Goal: Task Accomplishment & Management: Use online tool/utility

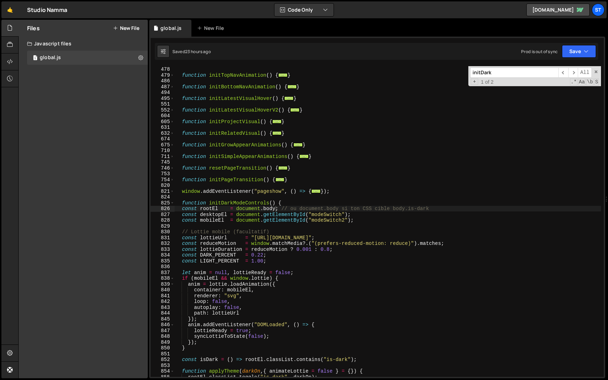
scroll to position [311, 0]
click at [519, 74] on input "initDark" at bounding box center [514, 73] width 88 height 10
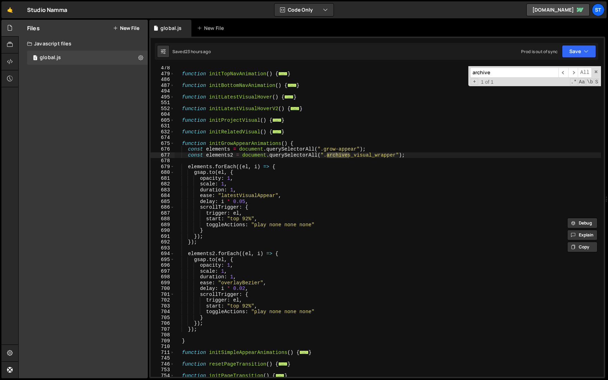
scroll to position [977, 0]
type input "archive"
click at [188, 150] on div "function initTopNavAnimation ( ) { ... } function initBottomNavAnimation ( ) { …" at bounding box center [388, 226] width 427 height 322
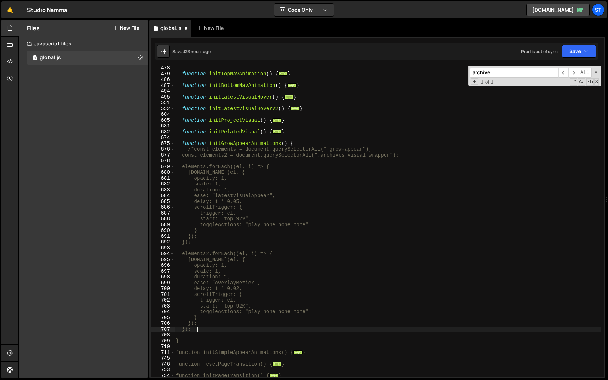
click at [206, 330] on div "function initTopNavAnimation ( ) { ... } function initBottomNavAnimation ( ) { …" at bounding box center [388, 226] width 427 height 322
type textarea "});*/"
click at [574, 49] on button "Save" at bounding box center [579, 51] width 34 height 13
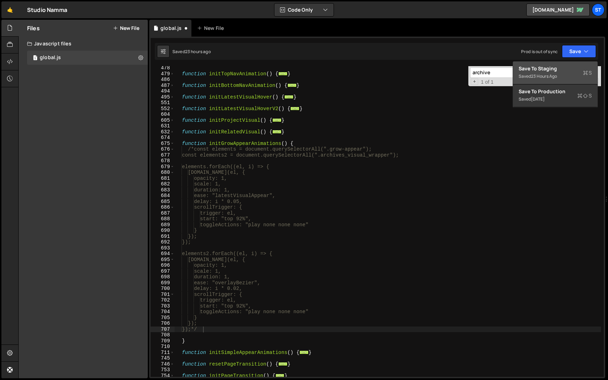
click at [561, 77] on div "Saved 23 hours ago" at bounding box center [555, 76] width 73 height 8
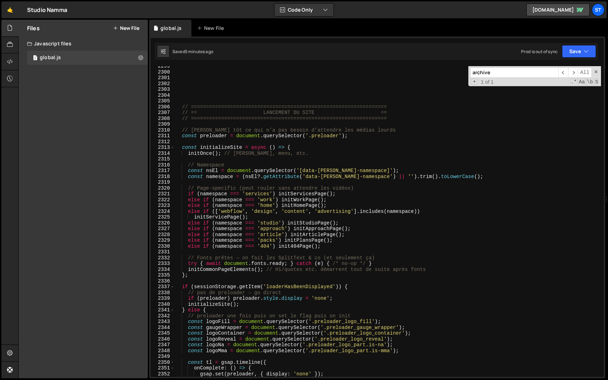
scroll to position [2919, 0]
click at [512, 71] on input "archive" at bounding box center [514, 73] width 88 height 10
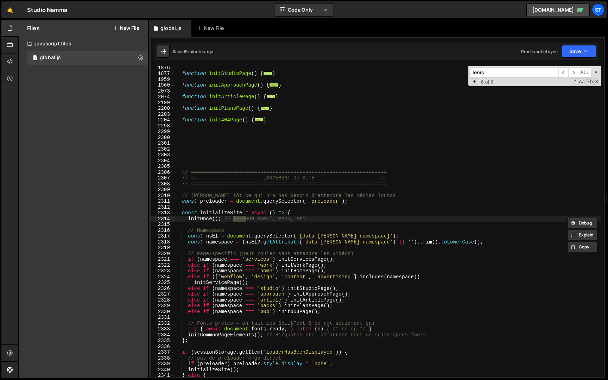
scroll to position [3015, 0]
click at [575, 71] on span "​" at bounding box center [573, 73] width 10 height 10
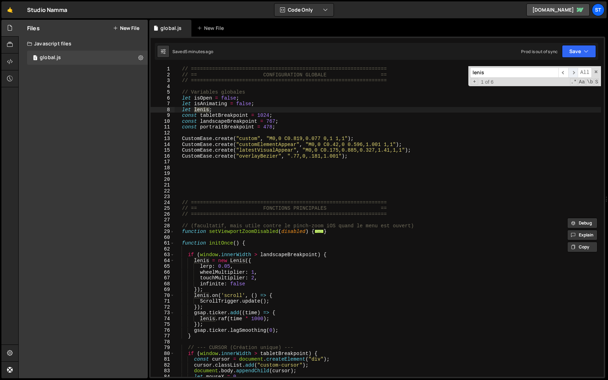
click at [575, 71] on span "​" at bounding box center [573, 73] width 10 height 10
click at [499, 76] on input "lenis" at bounding box center [514, 73] width 88 height 10
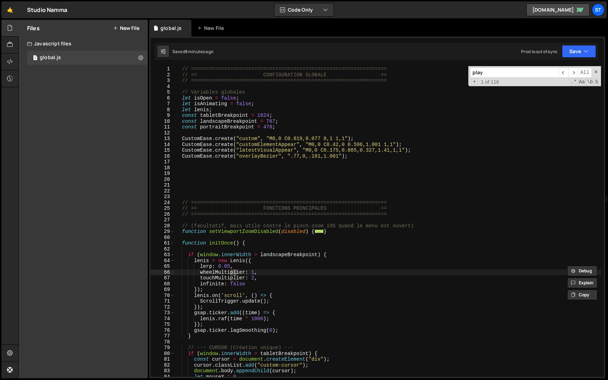
scroll to position [791, 0]
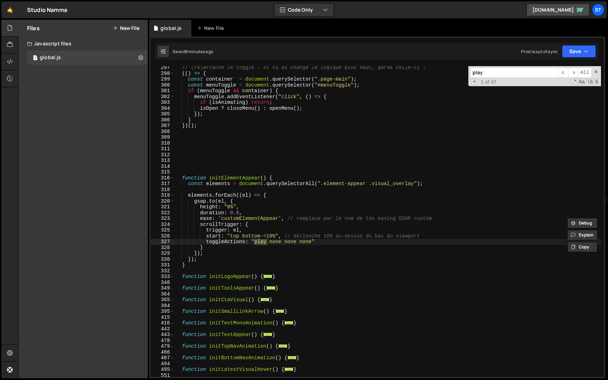
type input "play"
type textarea "toggleActions: "play none none none""
drag, startPoint x: 321, startPoint y: 242, endPoint x: 250, endPoint y: 240, distance: 70.8
click at [250, 240] on div "// (ré)attache le toggle — si tu as changé la logique plus haut, garde celle-ci…" at bounding box center [388, 226] width 427 height 322
click at [496, 71] on input "play" at bounding box center [514, 73] width 88 height 10
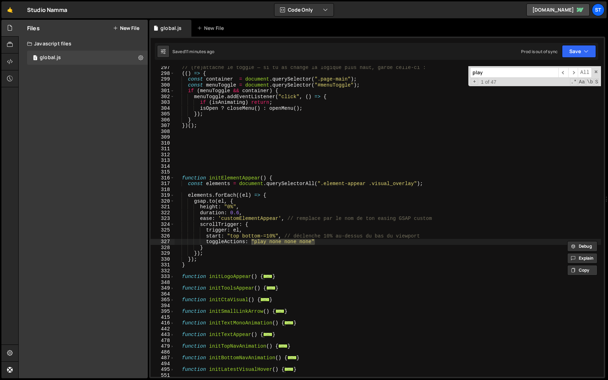
click at [496, 71] on input "play" at bounding box center [514, 73] width 88 height 10
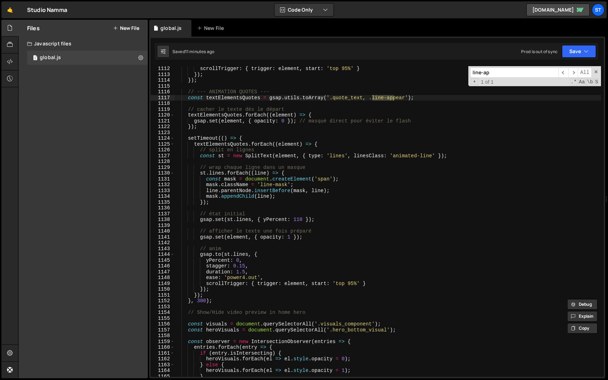
scroll to position [3014, 0]
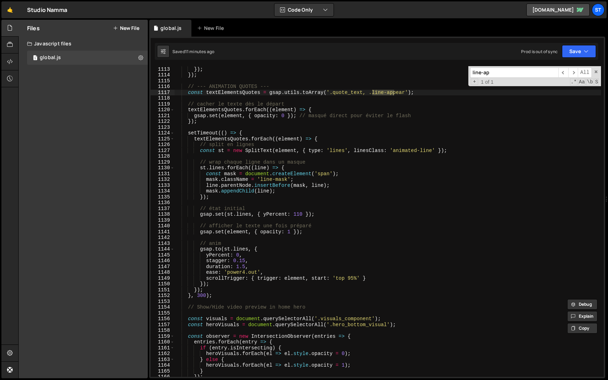
type input "line-ap"
click at [243, 273] on div "scrollTrigger : { trigger : element , start : 'top 95%' } }) ; }) ; // --- ANIM…" at bounding box center [388, 222] width 427 height 322
click at [188, 92] on div "scrollTrigger : { trigger : element , start : 'top 95%' } }) ; }) ; // --- ANIM…" at bounding box center [388, 222] width 427 height 322
click at [227, 294] on div "scrollTrigger : { trigger : element , start : 'top 95%' } }) ; }) ; // --- ANIM…" at bounding box center [388, 222] width 427 height 322
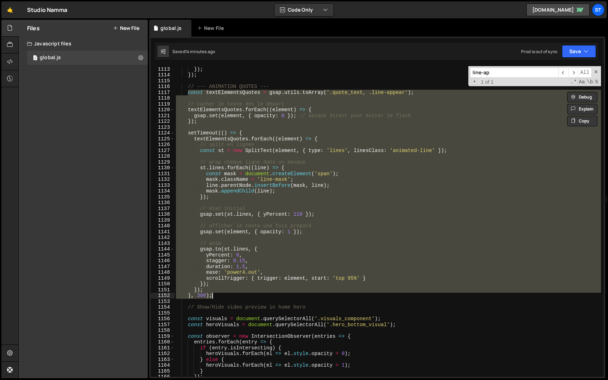
paste textarea "}"
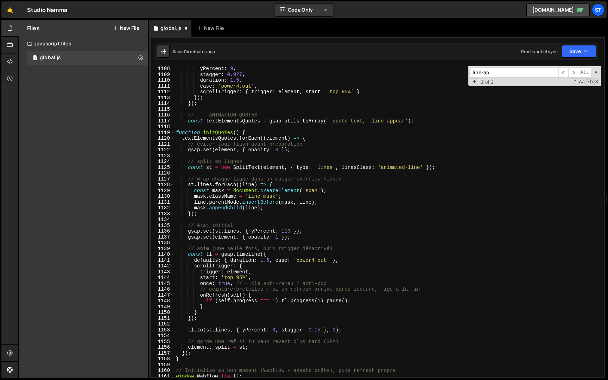
scroll to position [2982, 0]
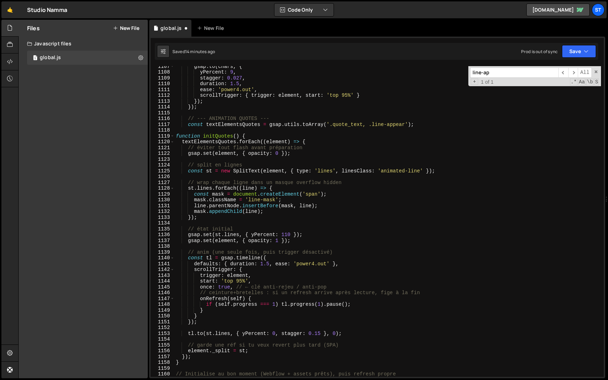
click at [177, 136] on div "gsap . to ( chars , { yPercent : 9 , stagger : 0.027 , duration : 1.5 , ease : …" at bounding box center [388, 224] width 427 height 322
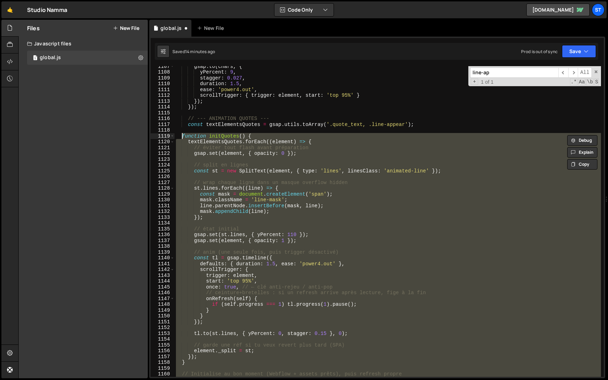
type textarea "function initQuotes() { textElementsQuotes.forEach((element) => {"
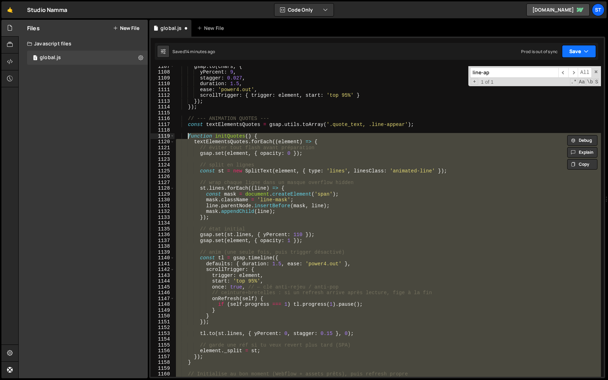
click at [584, 53] on icon "button" at bounding box center [586, 51] width 5 height 7
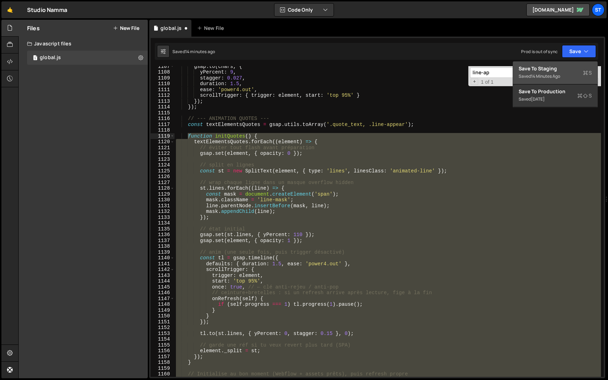
click at [557, 73] on div "14 minutes ago" at bounding box center [545, 76] width 29 height 6
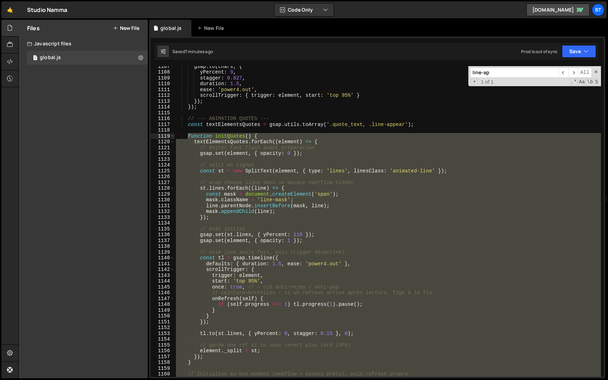
click at [298, 130] on div "gsap . to ( chars , { yPercent : 9 , stagger : 0.027 , duration : 1.5 , ease : …" at bounding box center [388, 224] width 427 height 322
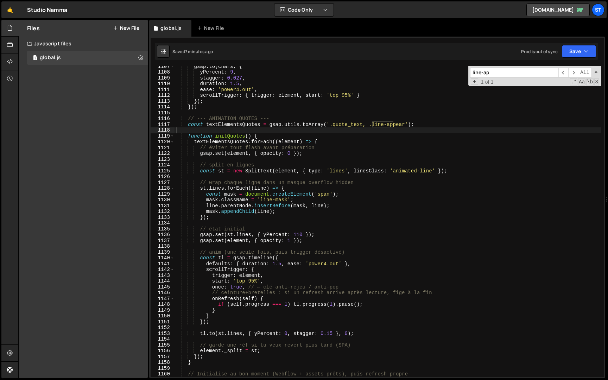
click at [499, 75] on input "line-ap" at bounding box center [514, 73] width 88 height 10
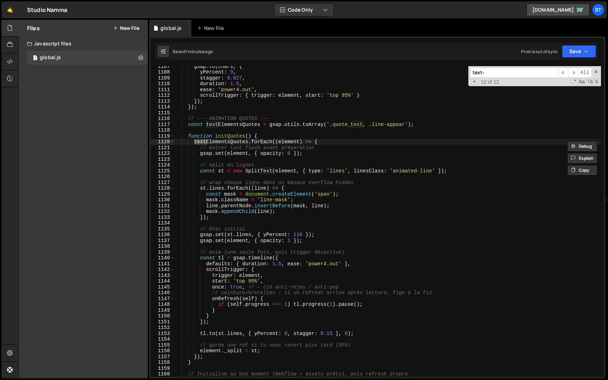
scroll to position [1018, 0]
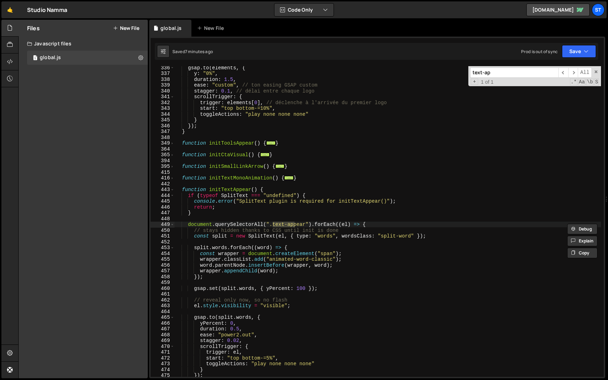
type input "text-ap"
click at [182, 191] on div "gsap . to ( elements , { y : "0%" , duration : 1.5 , ease : "custom" , // ton e…" at bounding box center [388, 226] width 427 height 322
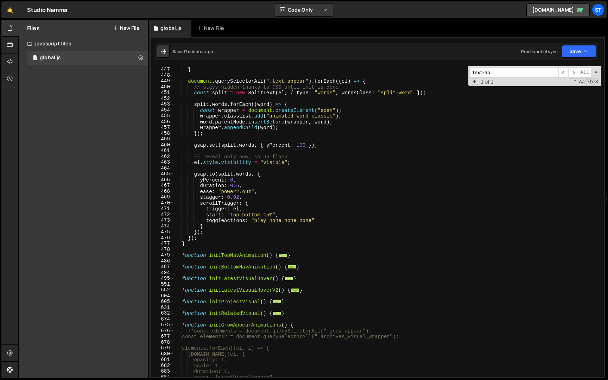
scroll to position [1161, 0]
click at [188, 244] on div "return ; } document . querySelectorAll ( ".text-appear" ) . forEach (( el ) => …" at bounding box center [388, 222] width 427 height 322
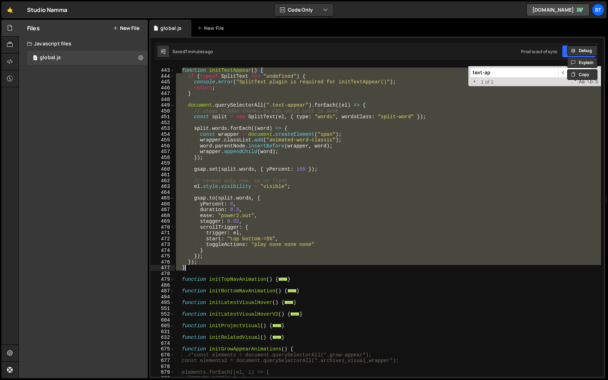
scroll to position [1087, 0]
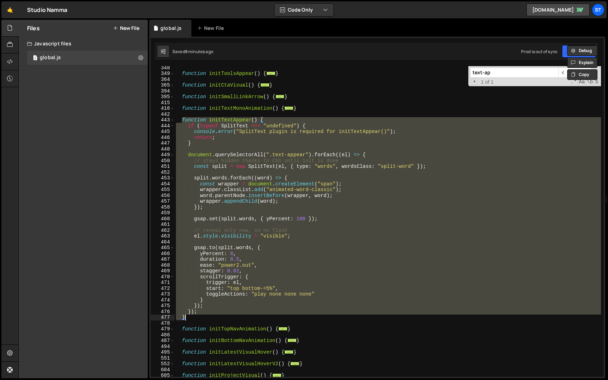
paste textarea "});"
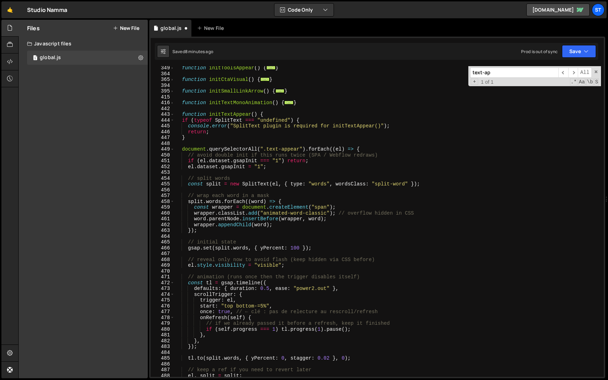
scroll to position [1049, 0]
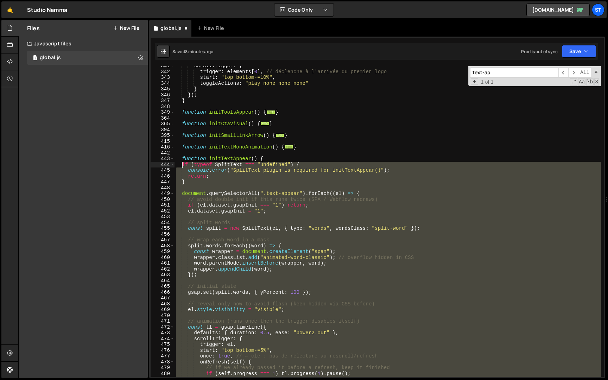
click at [182, 165] on div "scrollTrigger : { trigger : elements [ 0 ] , // déclenche à l'arrivée du premie…" at bounding box center [388, 224] width 427 height 322
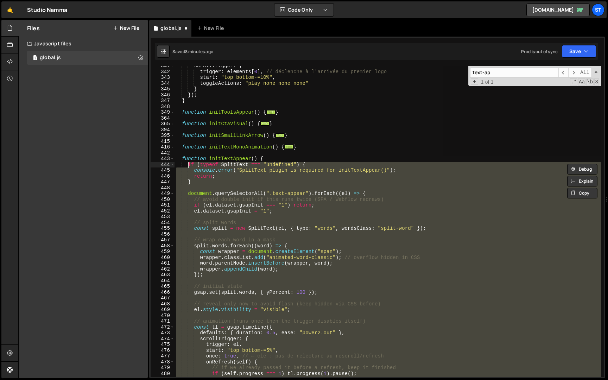
click at [224, 201] on div "scrollTrigger : { trigger : elements [ 0 ] , // déclenche à l'arrivée du premie…" at bounding box center [388, 221] width 427 height 311
type textarea "// avoid double init if this runs twice (SPA / Webflow redraws)"
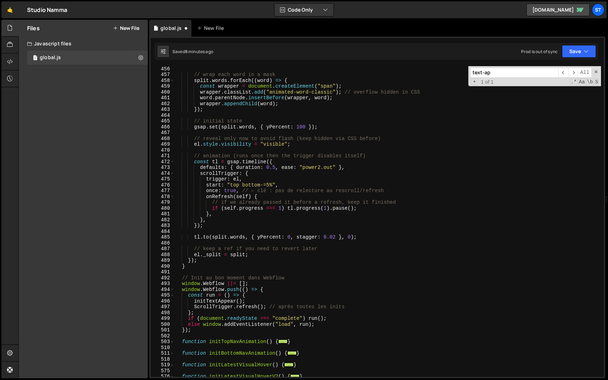
scroll to position [1227, 0]
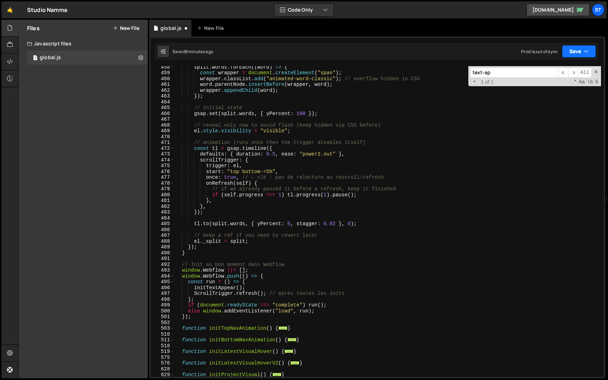
click at [573, 49] on button "Save" at bounding box center [579, 51] width 34 height 13
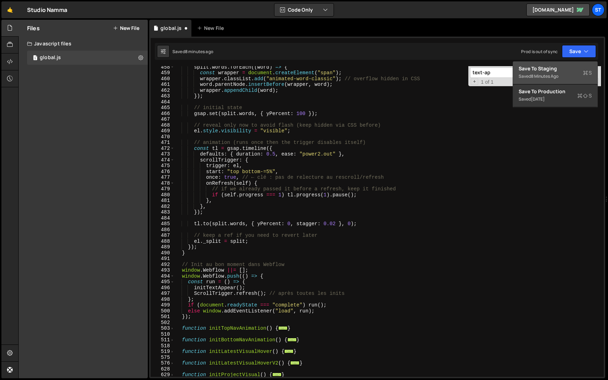
click at [540, 74] on div "8 minutes ago" at bounding box center [544, 76] width 27 height 6
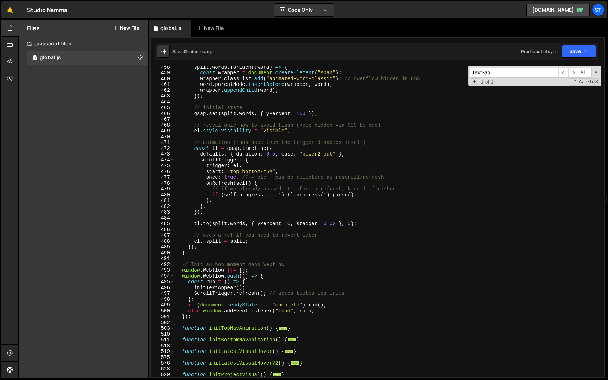
click at [504, 76] on input "text-ap" at bounding box center [514, 73] width 88 height 10
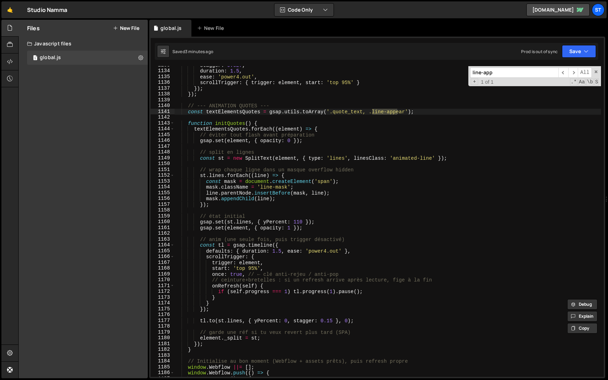
scroll to position [3347, 0]
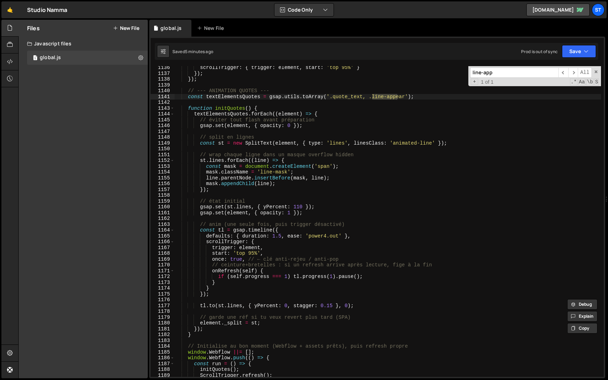
click at [509, 73] on input "line-app" at bounding box center [514, 73] width 88 height 10
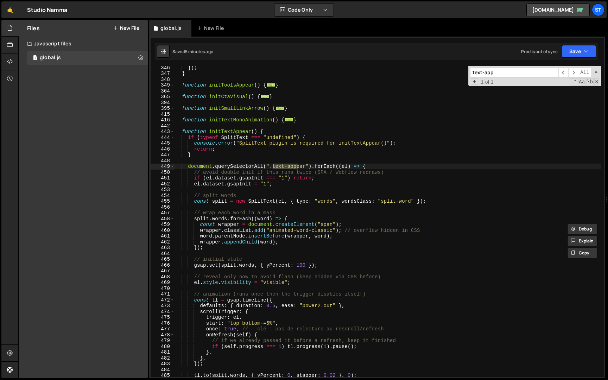
scroll to position [1075, 0]
type input "text-app"
click at [183, 133] on div "}) ; } function initToolsAppear ( ) { ... } function initCtaVisual ( ) { ... } …" at bounding box center [388, 226] width 427 height 322
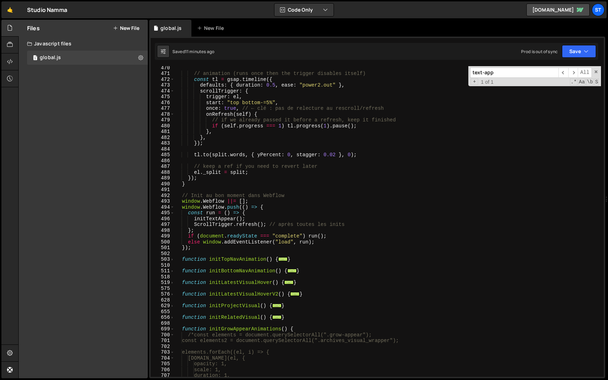
scroll to position [1324, 0]
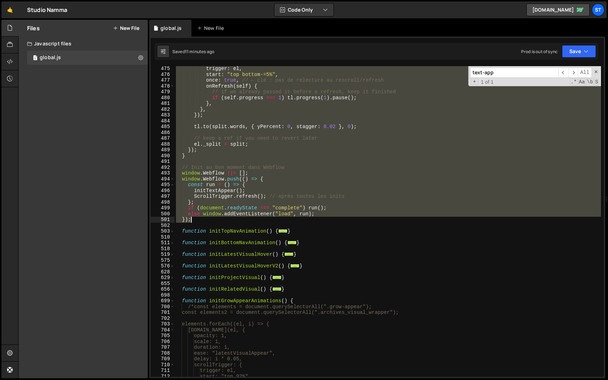
click at [200, 219] on div "trigger : el , start : "top bottom-=5%" , once : true , // ← clé : pas de relec…" at bounding box center [388, 227] width 427 height 322
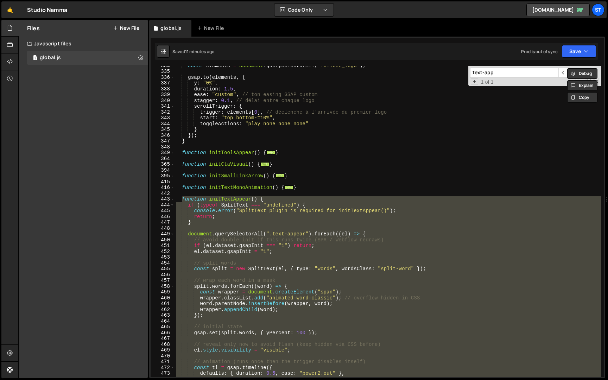
paste textarea
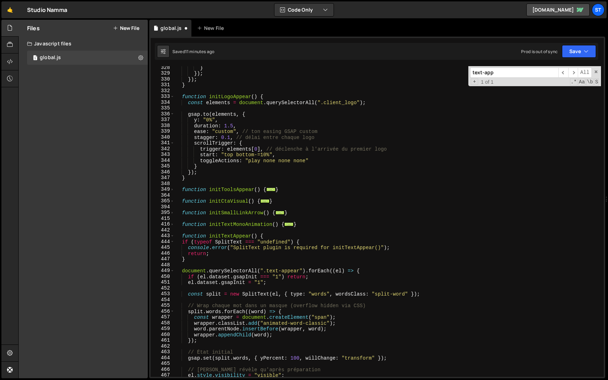
scroll to position [979, 0]
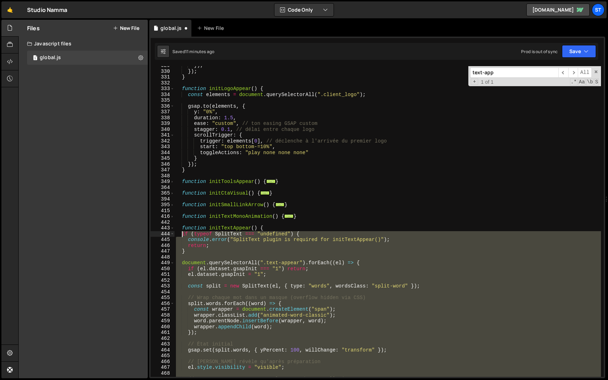
click at [183, 234] on div "}) ; }) ; } function initLogoAppear ( ) { const elements = document . querySele…" at bounding box center [388, 224] width 427 height 322
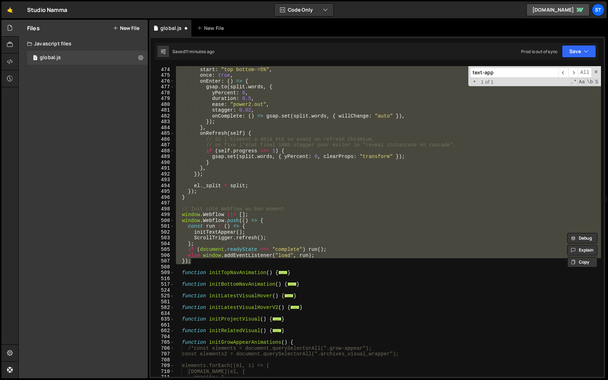
scroll to position [1318, 0]
click at [574, 52] on button "Save" at bounding box center [579, 51] width 34 height 13
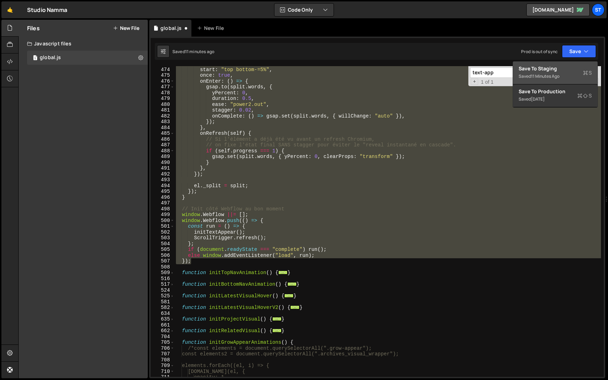
click at [543, 77] on div "11 minutes ago" at bounding box center [545, 76] width 29 height 6
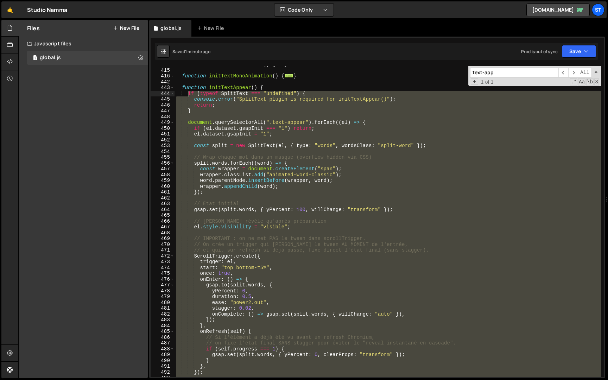
scroll to position [1106, 0]
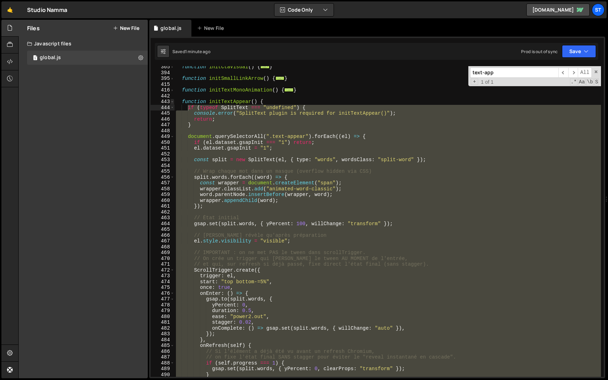
click at [172, 102] on span at bounding box center [172, 102] width 4 height 6
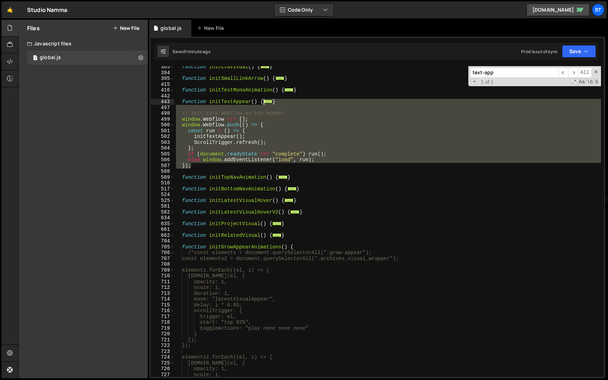
click at [231, 127] on div "function initCtaVisual ( ) { ... } function initSmallLinkArrow ( ) { ... } func…" at bounding box center [388, 221] width 427 height 311
type textarea "window.Webflow.push(() => {"
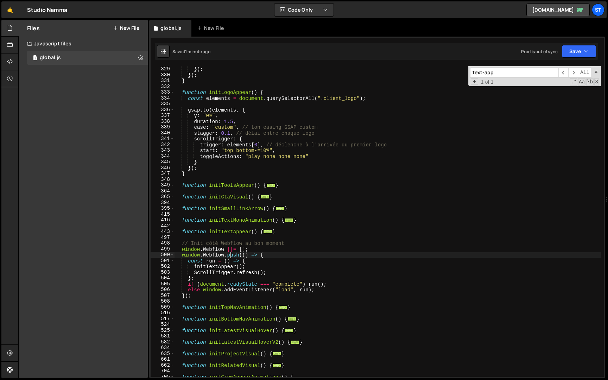
scroll to position [890, 0]
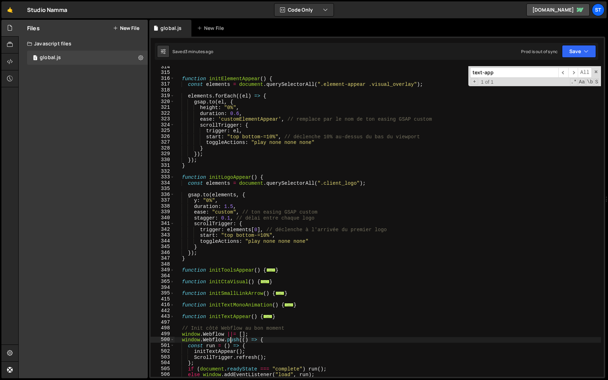
click at [504, 72] on input "text-app" at bounding box center [514, 73] width 88 height 10
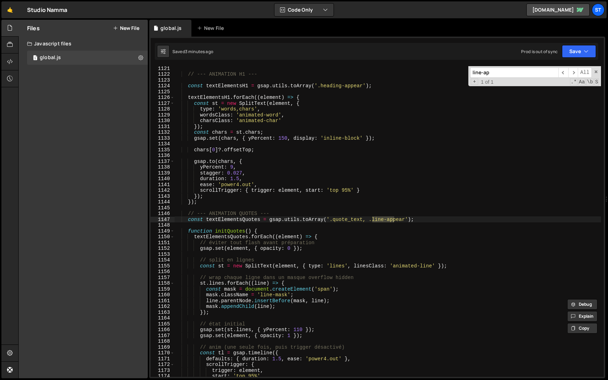
scroll to position [3134, 0]
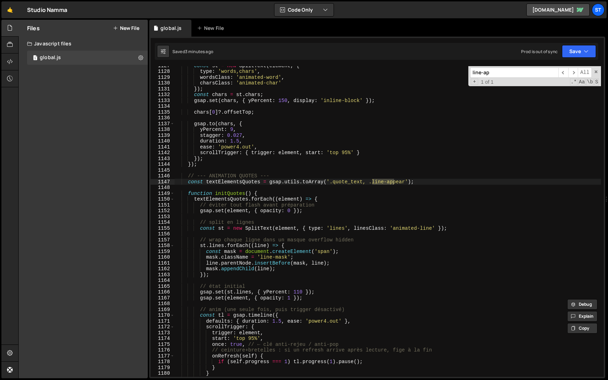
type input "line-ap"
click at [188, 178] on div "const st = new SplitText ( element , { type : 'words,chars' , wordsClass : 'ani…" at bounding box center [388, 224] width 427 height 322
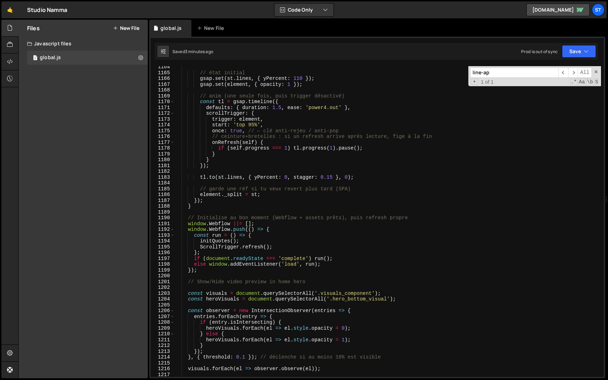
scroll to position [3353, 0]
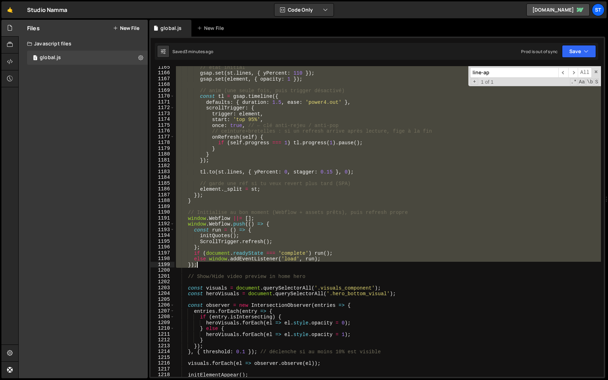
click at [202, 265] on div "// état initial gsap . set ( st . lines , { yPercent : 110 }) ; gsap . set ( el…" at bounding box center [388, 225] width 427 height 322
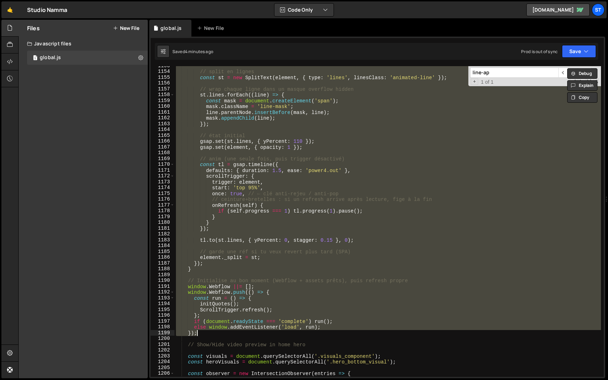
paste textarea
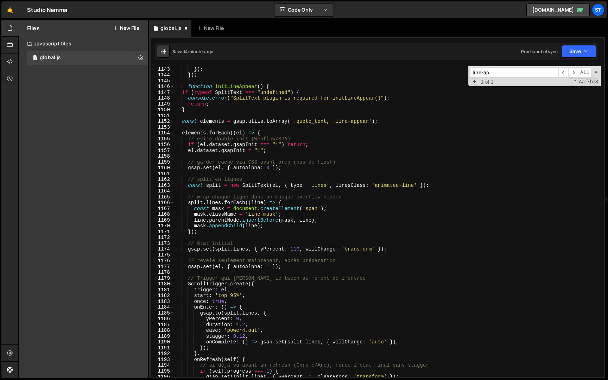
scroll to position [3220, 0]
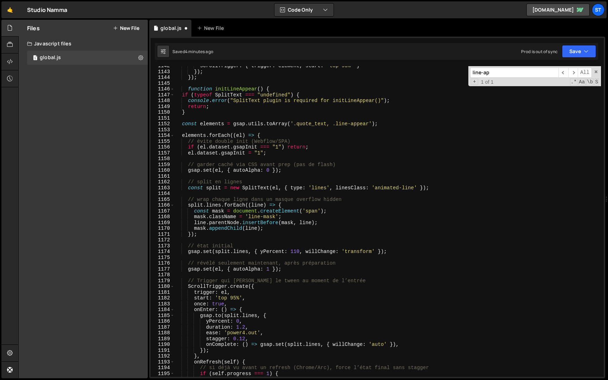
click at [182, 96] on div "scrollTrigger : { trigger : element , start : 'top 95%' } }) ; }) ; function in…" at bounding box center [388, 224] width 427 height 322
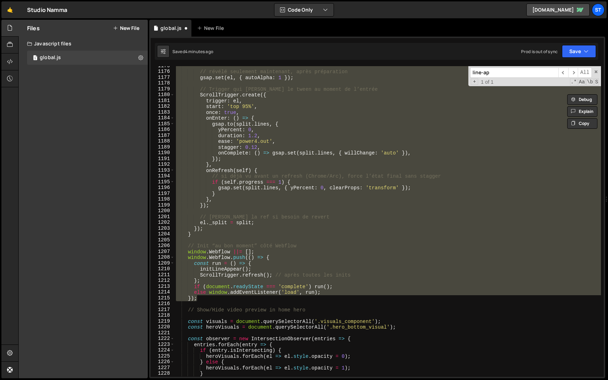
scroll to position [3412, 0]
click at [578, 54] on button "Save" at bounding box center [579, 51] width 34 height 13
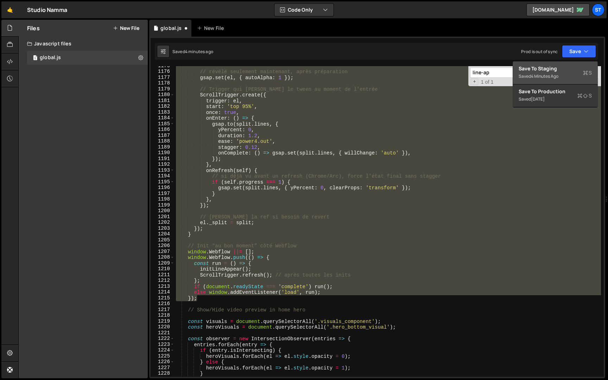
click at [547, 77] on div "4 minutes ago" at bounding box center [544, 76] width 27 height 6
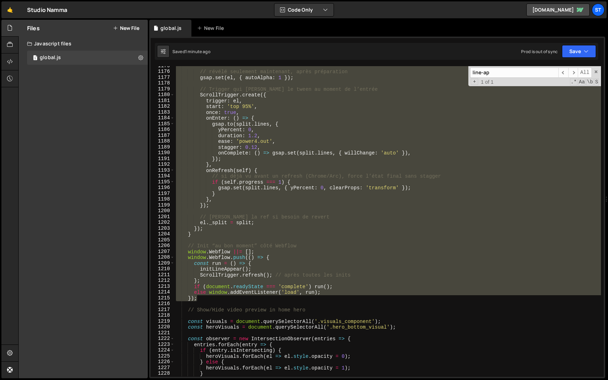
click at [288, 214] on div "// révélé seulement maintenant, après préparation gsap . set ( el , { autoAlpha…" at bounding box center [388, 221] width 427 height 311
type textarea "// [PERSON_NAME] la ref si besoin de revert"
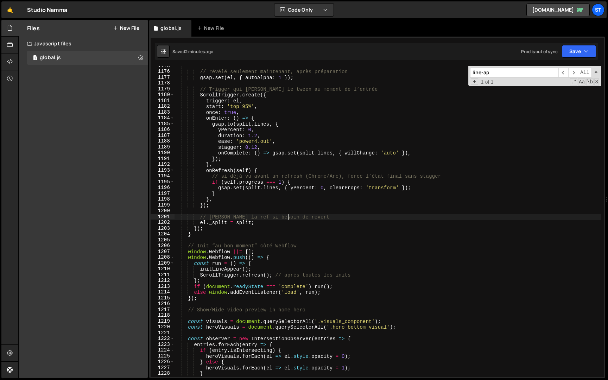
click at [512, 76] on input "line-ap" at bounding box center [514, 73] width 88 height 10
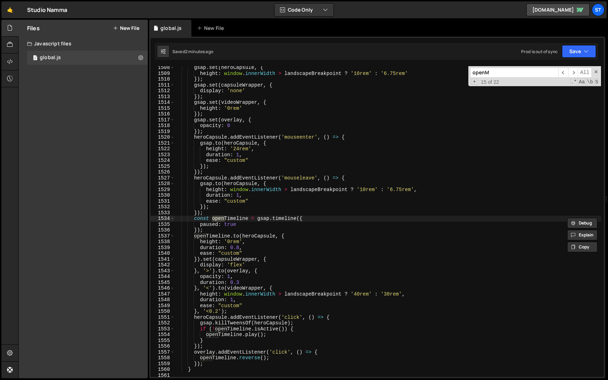
scroll to position [605, 0]
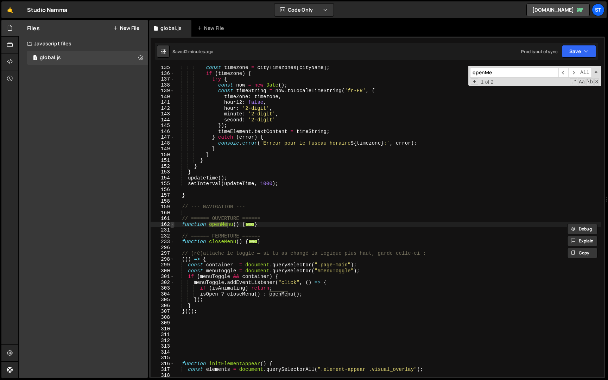
type input "openMe"
click at [173, 225] on span at bounding box center [172, 225] width 4 height 6
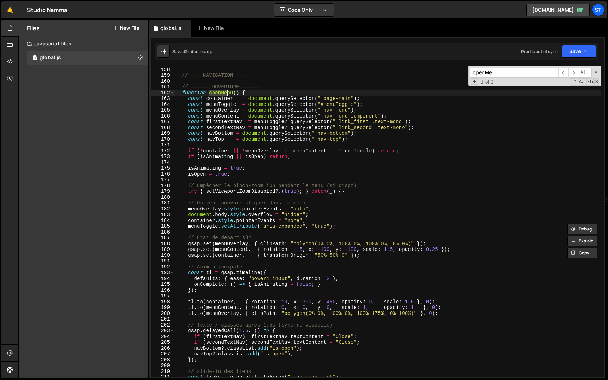
scroll to position [737, 0]
click at [182, 89] on div "} // --- NAVIGATION --- // ====== OUVERTURE ====== function openMenu ( ) { cons…" at bounding box center [388, 222] width 427 height 322
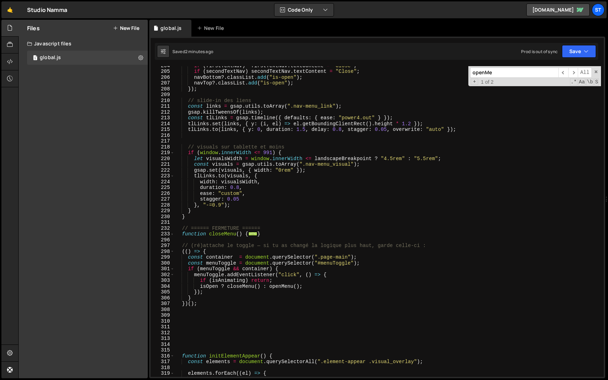
scroll to position [1009, 0]
click at [210, 216] on div "if ( firstTextNav ) firstTextNav . textContent = "Close" ; if ( secondTextNav )…" at bounding box center [388, 223] width 427 height 322
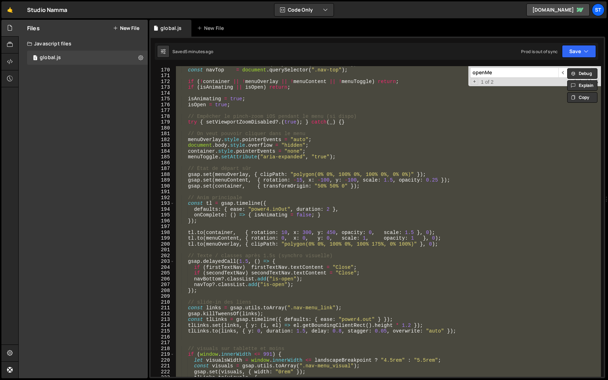
scroll to position [814, 0]
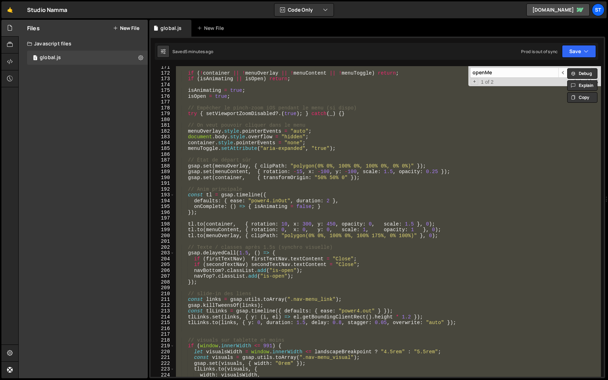
click at [266, 265] on div "if ( ! container || ! menuOverlay || ! menuContent || ! menuToggle ) return ; i…" at bounding box center [388, 221] width 427 height 311
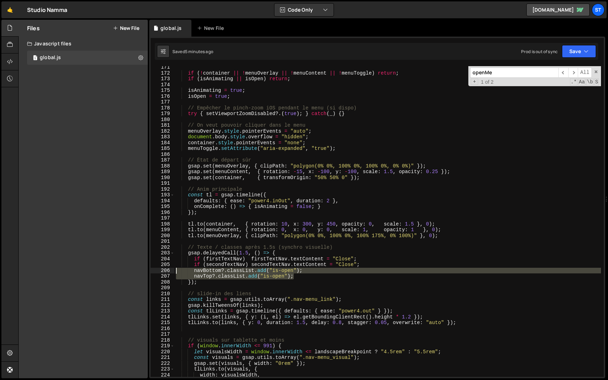
drag, startPoint x: 308, startPoint y: 276, endPoint x: 139, endPoint y: 271, distance: 168.7
click at [139, 271] on div "Files New File Javascript files 1 global.js 0 CSS files Copy share link Edit Fi…" at bounding box center [313, 199] width 590 height 359
type textarea "navBottom?.classList.add("is-open"); navTop?.classList.add("is-open");"
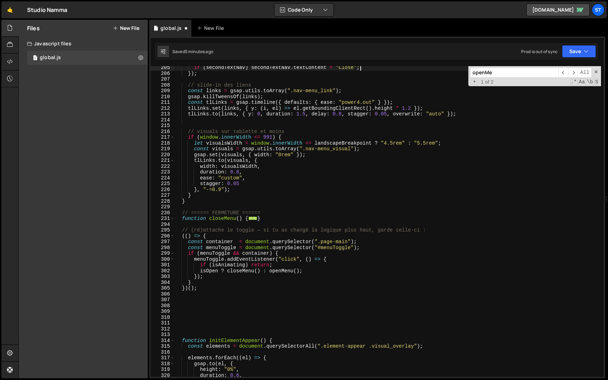
scroll to position [1013, 0]
click at [173, 218] on span at bounding box center [172, 218] width 4 height 6
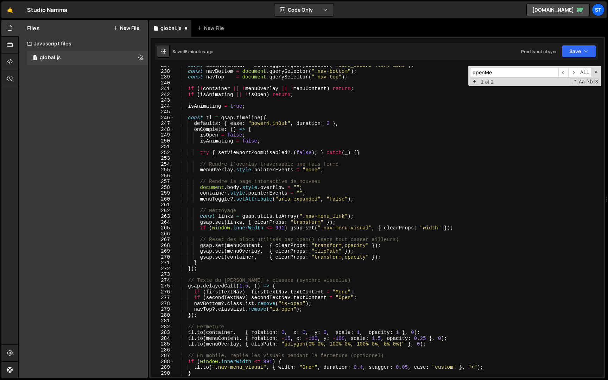
scroll to position [1201, 0]
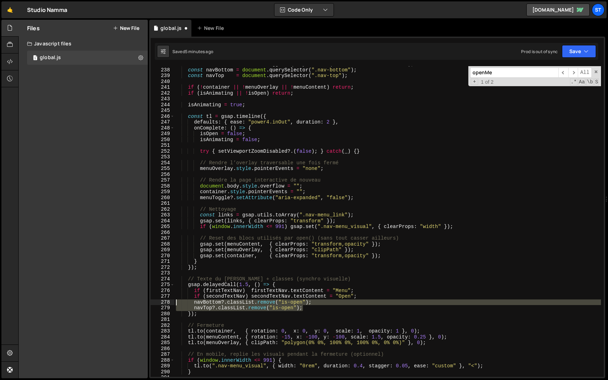
drag, startPoint x: 317, startPoint y: 308, endPoint x: 127, endPoint y: 300, distance: 189.9
click at [127, 300] on div "Files New File Javascript files 1 global.js 0 CSS files Copy share link Edit Fi…" at bounding box center [313, 199] width 590 height 359
type textarea "navBottom?.classList.remove("is-open"); navTop?.classList.remove("is-open");"
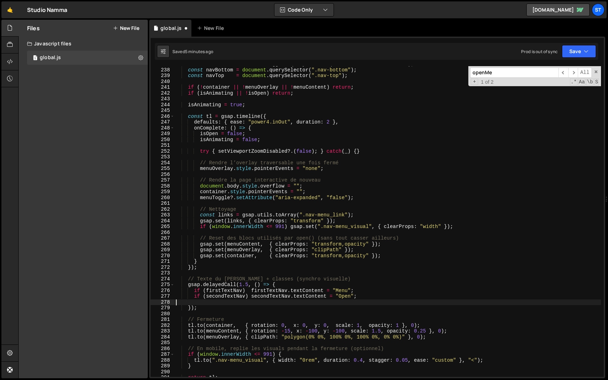
type textarea "if (secondTextNav) secondTextNav.textContent = "Open";"
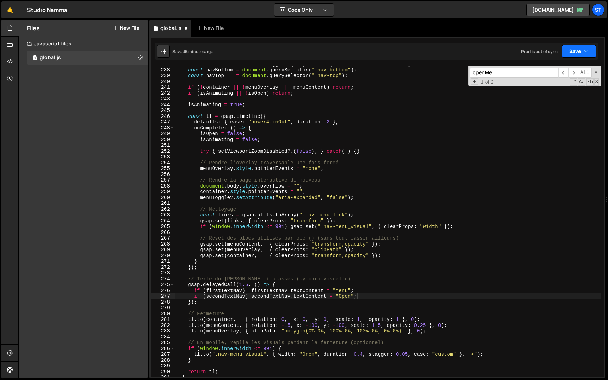
click at [568, 53] on button "Save" at bounding box center [579, 51] width 34 height 13
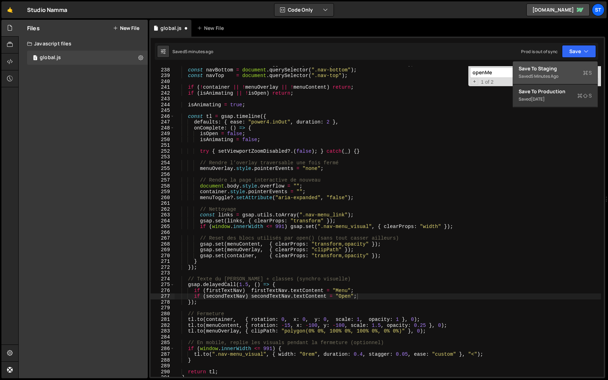
click at [545, 78] on div "5 minutes ago" at bounding box center [544, 76] width 27 height 6
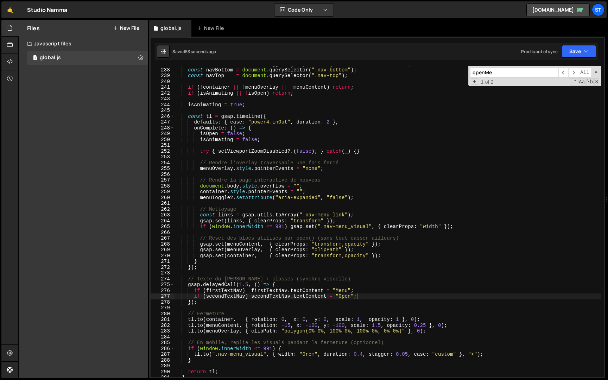
click at [498, 75] on input "openMe" at bounding box center [514, 73] width 88 height 10
type input "f"
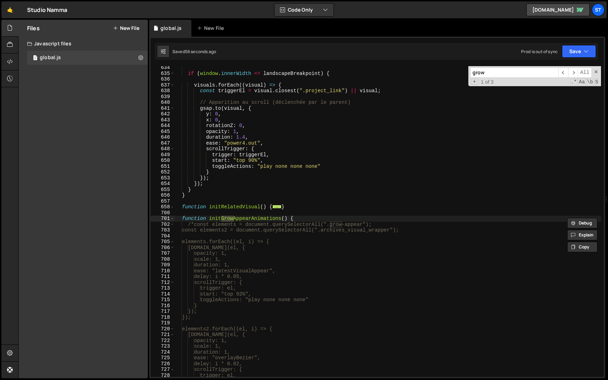
scroll to position [2638, 0]
type input "grow"
click at [193, 227] on div "if ( window . innerWidth <= landscapeBreakpoint ) { visuals . forEach (( visual…" at bounding box center [388, 226] width 427 height 322
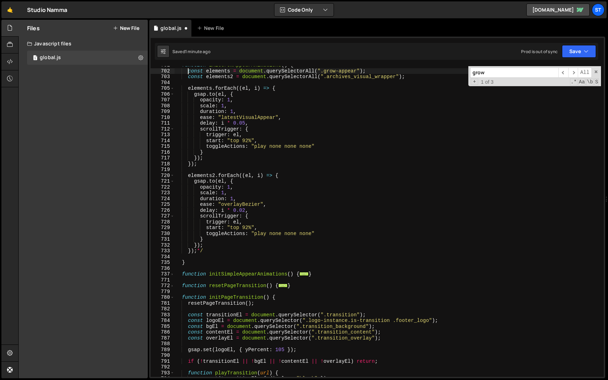
scroll to position [2791, 0]
click at [210, 250] on div "function initGrowAppearAnimations ( ) { const elements = document . querySelect…" at bounding box center [388, 223] width 427 height 322
click at [582, 49] on button "Save" at bounding box center [579, 51] width 34 height 13
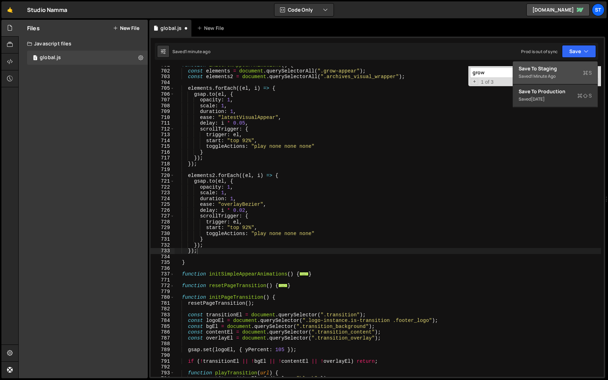
click at [557, 73] on div "Saved 1 minute ago" at bounding box center [555, 76] width 73 height 8
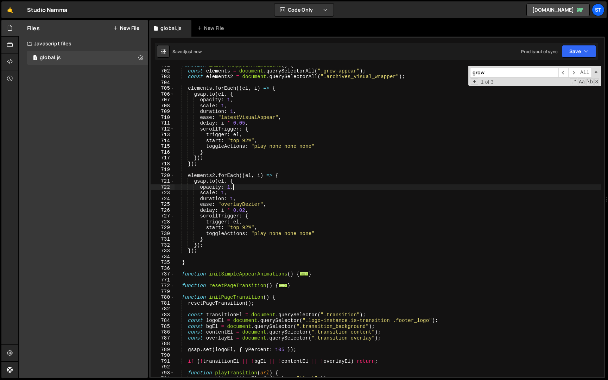
click at [292, 186] on div "function initGrowAppearAnimations ( ) { const elements = document . querySelect…" at bounding box center [388, 223] width 427 height 322
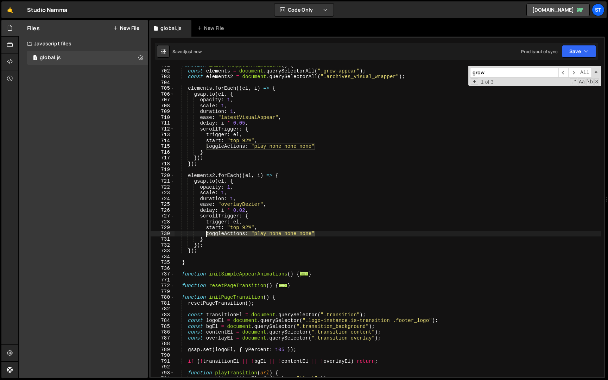
drag, startPoint x: 317, startPoint y: 232, endPoint x: 206, endPoint y: 236, distance: 111.6
click at [206, 236] on div "function initGrowAppearAnimations ( ) { const elements = document . querySelect…" at bounding box center [388, 223] width 427 height 322
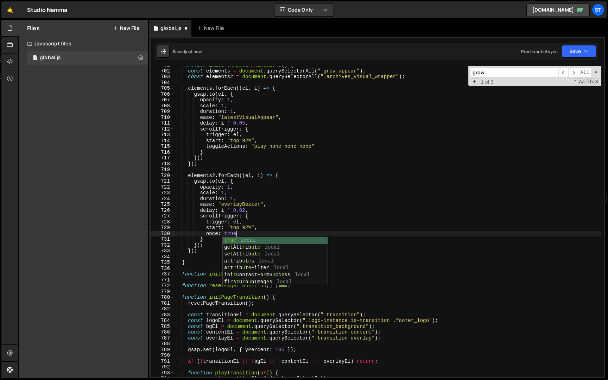
scroll to position [0, 4]
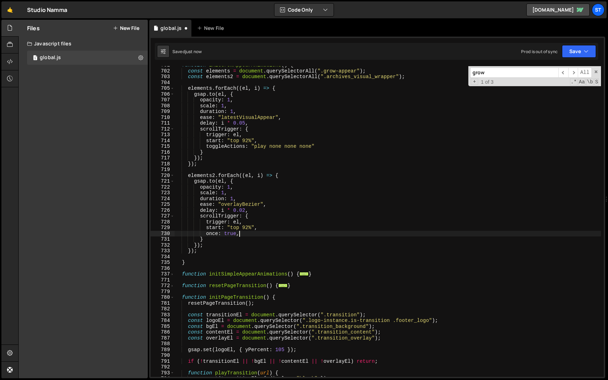
click at [205, 236] on div "function initGrowAppearAnimations ( ) { const elements = document . querySelect…" at bounding box center [388, 223] width 427 height 322
drag, startPoint x: 317, startPoint y: 145, endPoint x: 206, endPoint y: 147, distance: 111.6
click at [206, 147] on div "function initGrowAppearAnimations ( ) { const elements = document . querySelect…" at bounding box center [388, 223] width 427 height 322
paste textarea "once: true,"
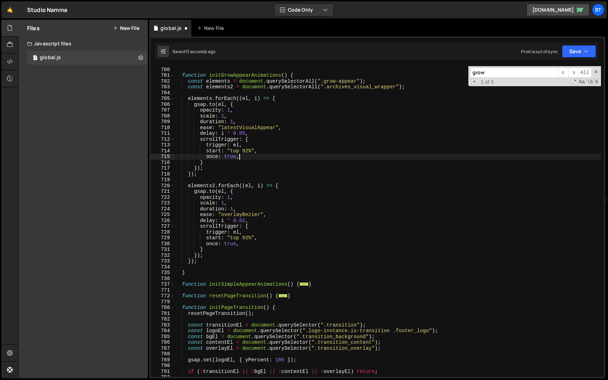
scroll to position [2777, 0]
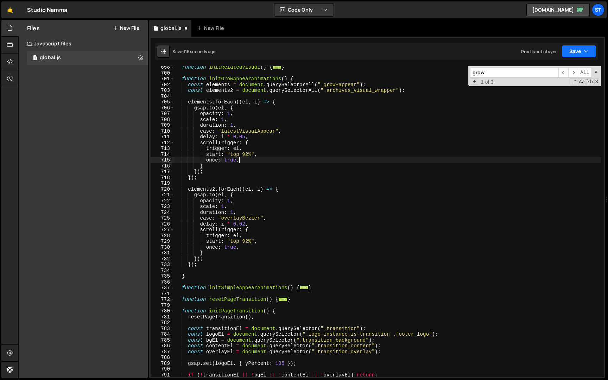
type textarea "once: true,"
click at [580, 51] on button "Save" at bounding box center [579, 51] width 34 height 13
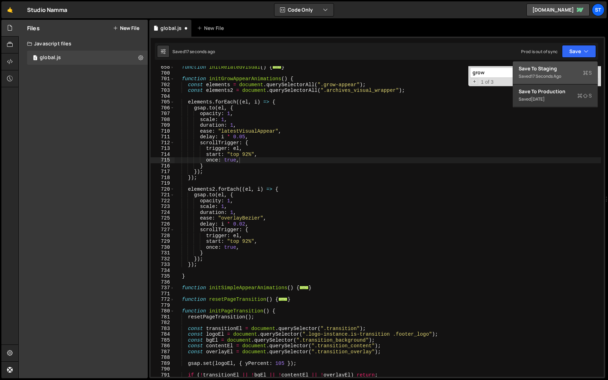
click at [567, 67] on div "Save to Staging S" at bounding box center [555, 68] width 73 height 7
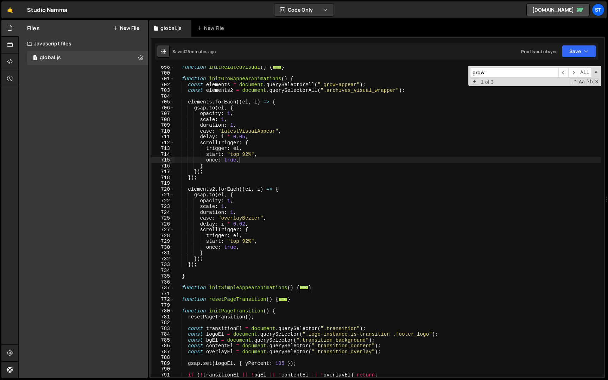
click at [513, 71] on input "grow" at bounding box center [514, 73] width 88 height 10
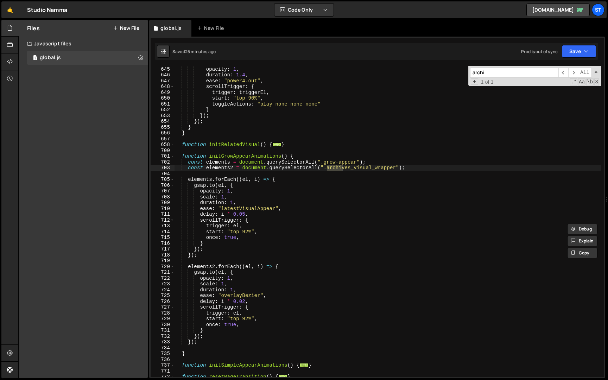
scroll to position [2720, 0]
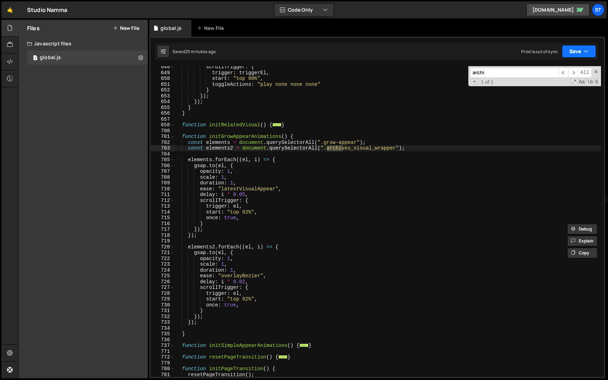
click at [567, 48] on button "Save" at bounding box center [579, 51] width 34 height 13
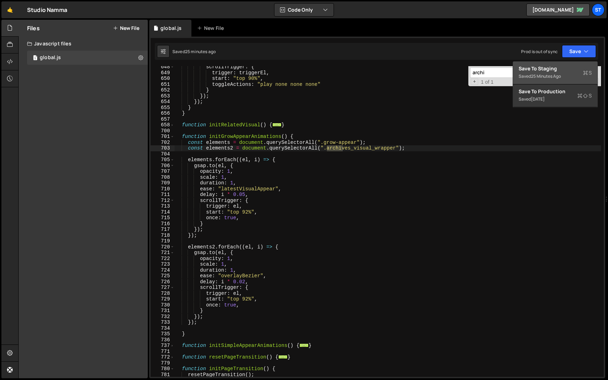
click at [549, 67] on div "Save to Staging S" at bounding box center [555, 68] width 73 height 7
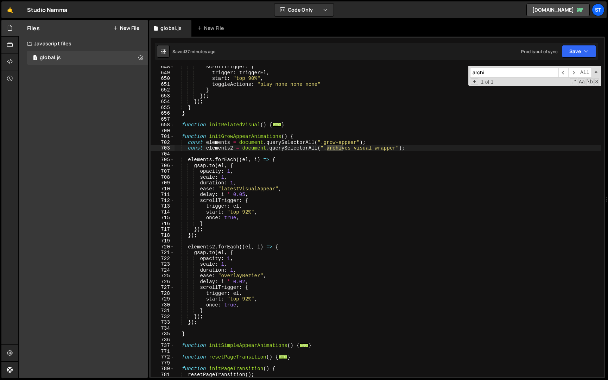
click at [501, 75] on input "archi" at bounding box center [514, 73] width 88 height 10
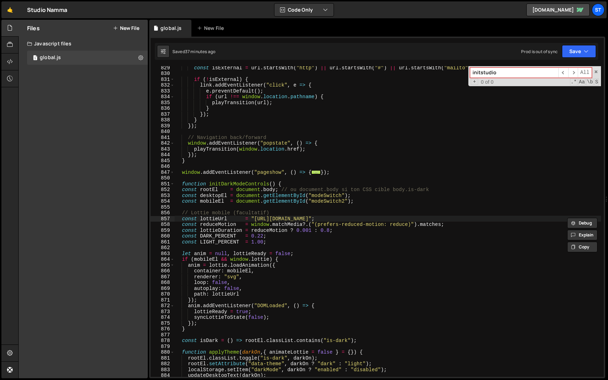
scroll to position [5821, 0]
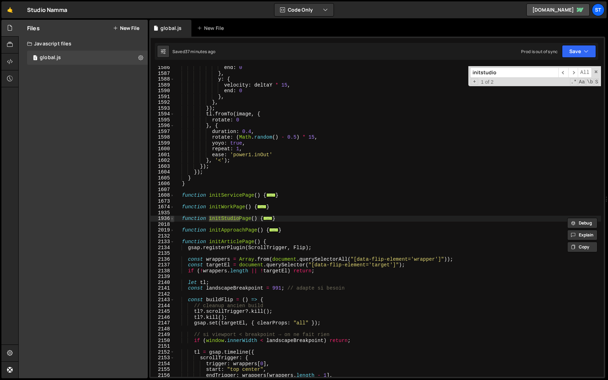
type input "initstudio"
type textarea "function initStudioPage() {"
click at [173, 219] on span at bounding box center [172, 219] width 4 height 6
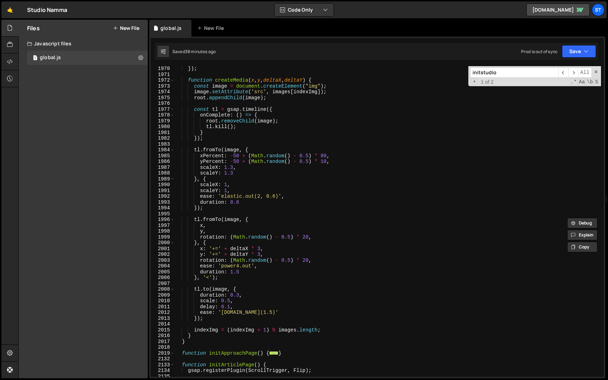
scroll to position [6173, 0]
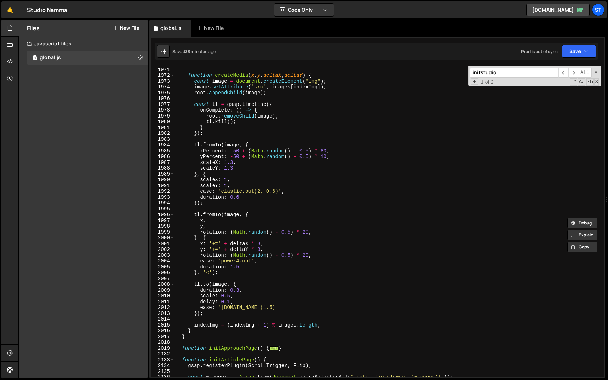
click at [200, 340] on div "}) ; function createMedia ( x , y , deltaX , deltaY ) { const image = document …" at bounding box center [388, 222] width 427 height 322
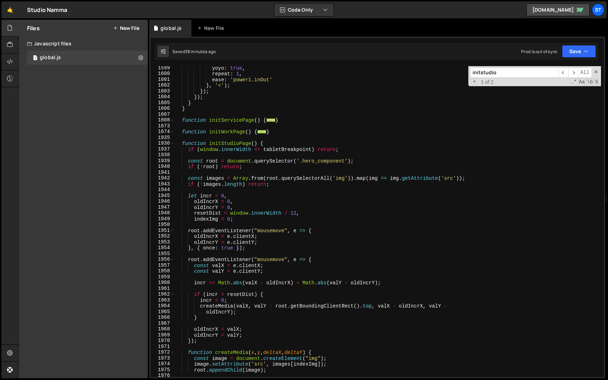
scroll to position [5886, 0]
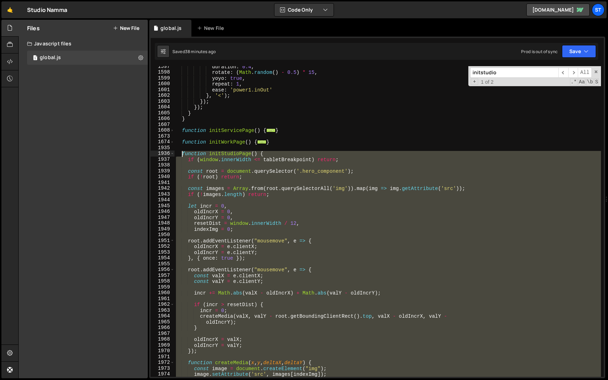
click at [183, 155] on div "duration : 0.4 , rotate : ( Math . random ( ) - 0.5 ) * 15 , yoyo : true , repe…" at bounding box center [388, 225] width 427 height 322
click at [244, 223] on div "duration : 0.4 , rotate : ( Math . random ( ) - 0.5 ) * 15 , yoyo : true , repe…" at bounding box center [388, 221] width 427 height 311
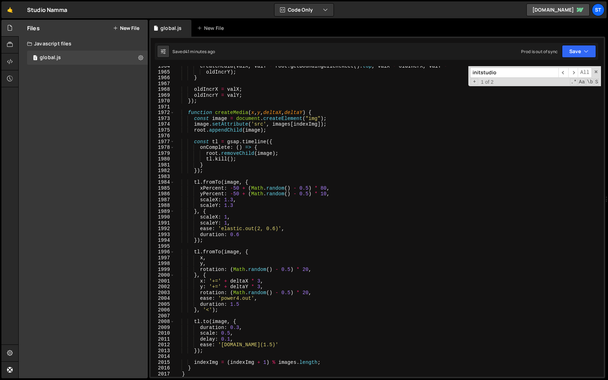
scroll to position [6135, 0]
click at [247, 304] on div "createMedia ( valX , valY - root . getBoundingClientRect ( ) . top , valX - old…" at bounding box center [388, 224] width 427 height 322
click at [258, 296] on div "createMedia ( valX , valY - root . getBoundingClientRect ( ) . top , valX - old…" at bounding box center [388, 224] width 427 height 322
click at [586, 44] on div "Saved 41 minutes ago Prod is out of sync Upgrade to Edit Save Save to Staging S…" at bounding box center [376, 51] width 443 height 17
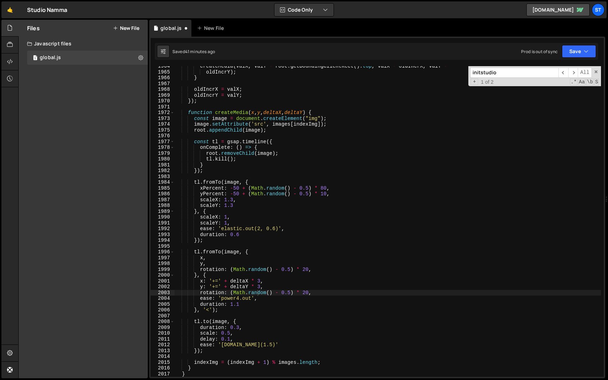
click at [585, 44] on div "Saved 41 minutes ago Prod is out of sync Upgrade to Edit Save Save to Staging S…" at bounding box center [376, 51] width 443 height 17
click at [585, 46] on button "Save" at bounding box center [579, 51] width 34 height 13
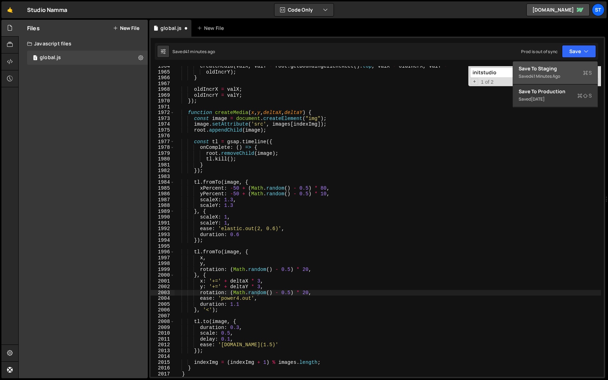
click at [566, 69] on div "Save to Staging S" at bounding box center [555, 68] width 73 height 7
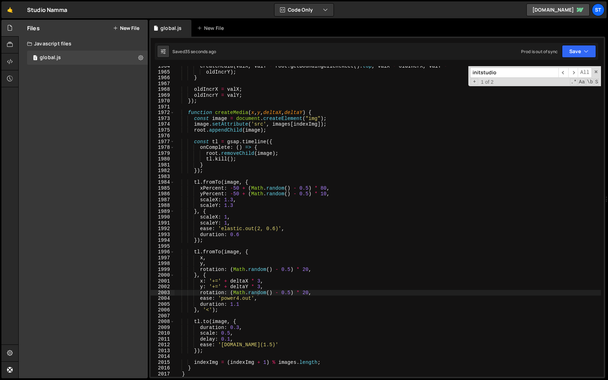
click at [244, 305] on div "createMedia ( valX , valY - root . getBoundingClientRect ( ) . top , valX - old…" at bounding box center [388, 224] width 427 height 322
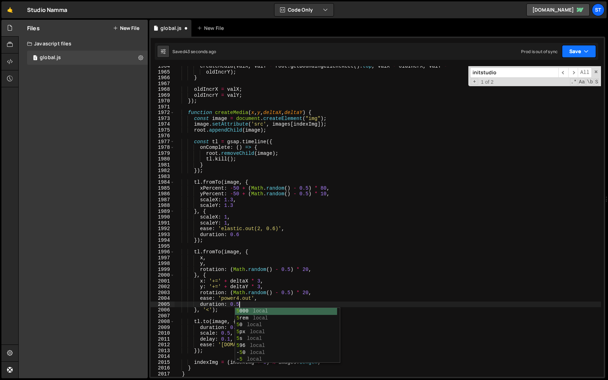
click at [580, 54] on button "Save" at bounding box center [579, 51] width 34 height 13
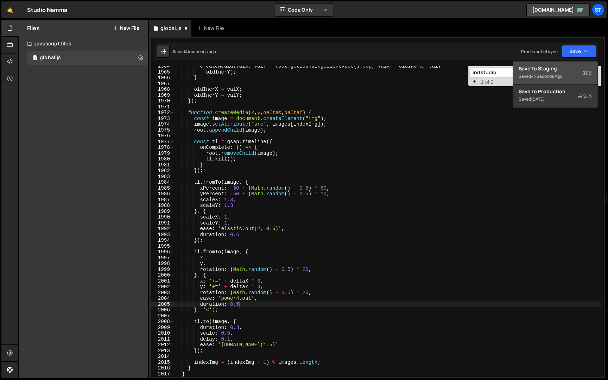
click at [555, 74] on div "44 seconds ago" at bounding box center [546, 76] width 31 height 6
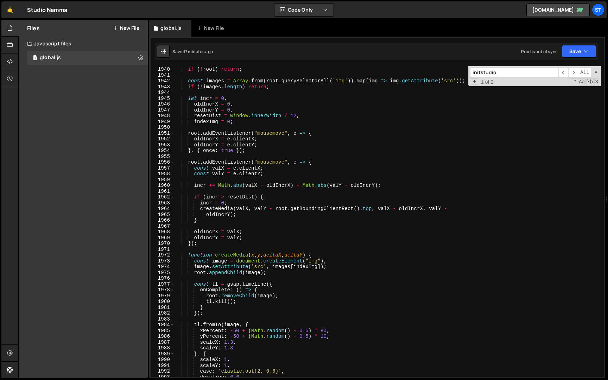
scroll to position [5993, 0]
click at [296, 117] on div "const root = document . querySelector ( '.hero_component' ) ; if ( ! root ) ret…" at bounding box center [388, 222] width 427 height 322
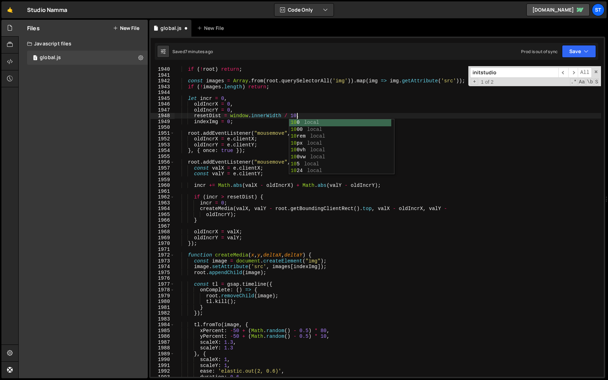
scroll to position [0, 8]
type textarea "resetDist = window.innerWidth / 10,"
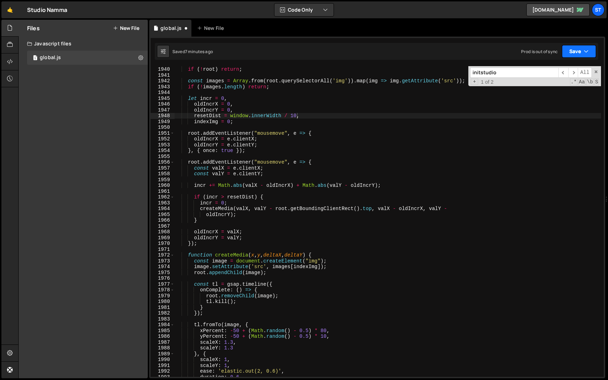
click at [584, 52] on button "Save" at bounding box center [579, 51] width 34 height 13
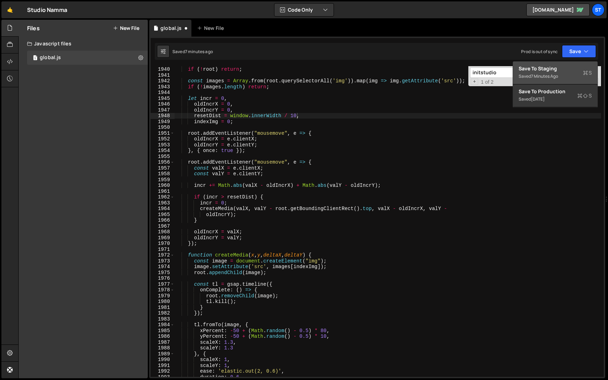
click at [543, 73] on div "Saved 7 minutes ago" at bounding box center [555, 76] width 73 height 8
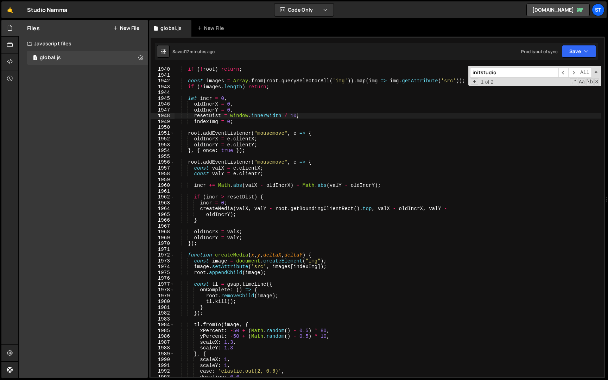
click at [520, 70] on input "initstudio" at bounding box center [514, 73] width 88 height 10
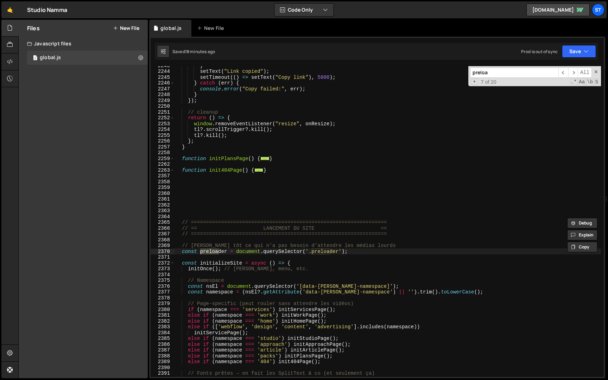
scroll to position [7754, 0]
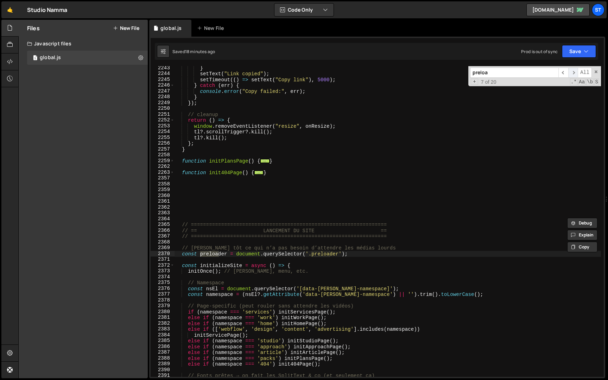
click at [573, 74] on span "​" at bounding box center [573, 73] width 10 height 10
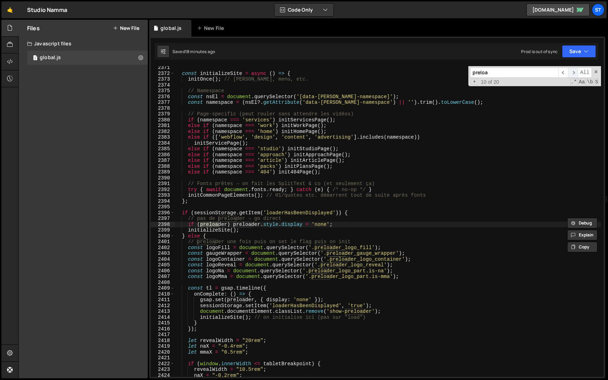
click at [573, 74] on span "​" at bounding box center [573, 73] width 10 height 10
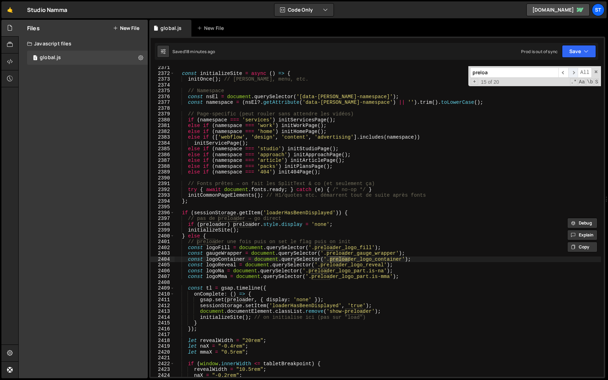
click at [573, 74] on span "​" at bounding box center [573, 73] width 10 height 10
click at [574, 74] on span "​" at bounding box center [573, 73] width 10 height 10
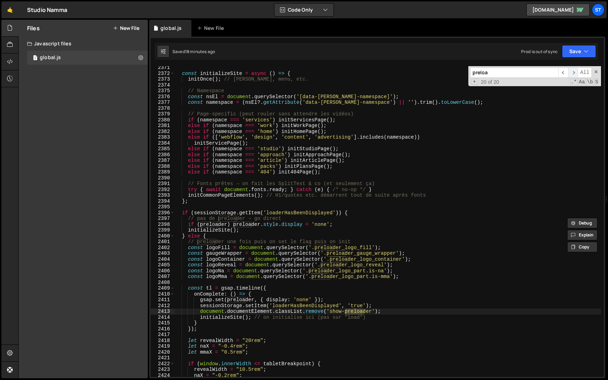
click at [574, 74] on span "​" at bounding box center [573, 73] width 10 height 10
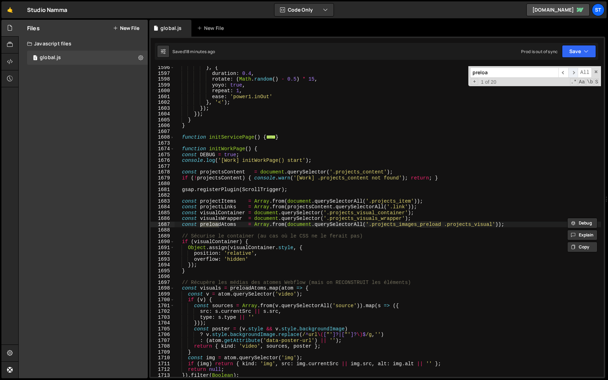
click at [574, 73] on span "​" at bounding box center [573, 73] width 10 height 10
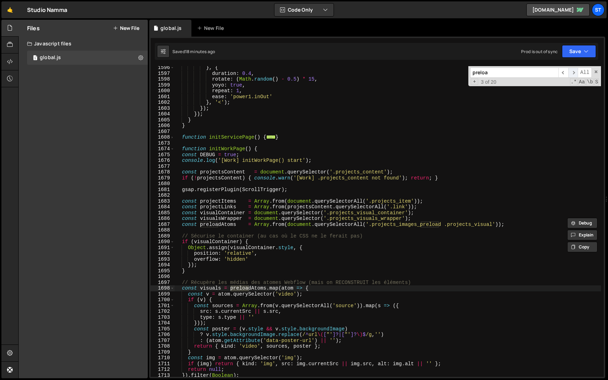
click at [574, 73] on span "​" at bounding box center [573, 73] width 10 height 10
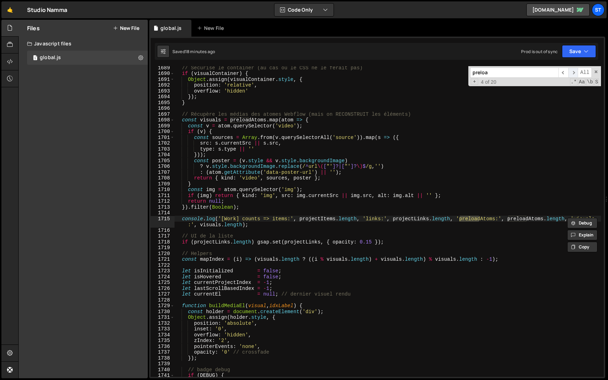
scroll to position [6047, 0]
click at [574, 73] on span "​" at bounding box center [573, 73] width 10 height 10
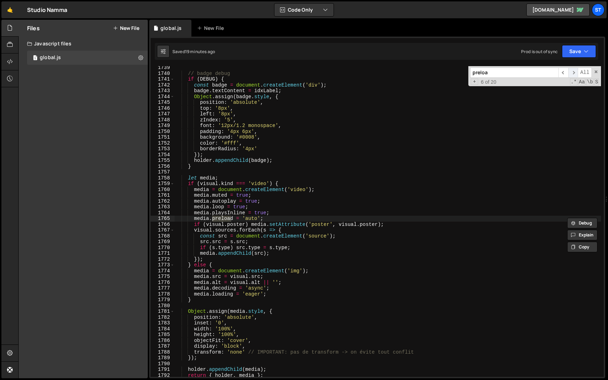
click at [574, 73] on span "​" at bounding box center [573, 73] width 10 height 10
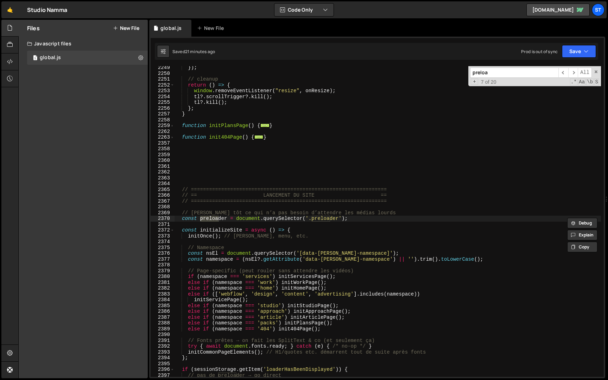
click at [506, 73] on input "preloa" at bounding box center [514, 73] width 88 height 10
paste input "hero_capsule"
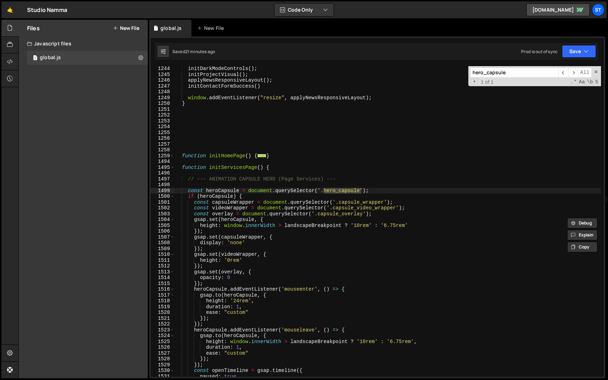
scroll to position [5203, 0]
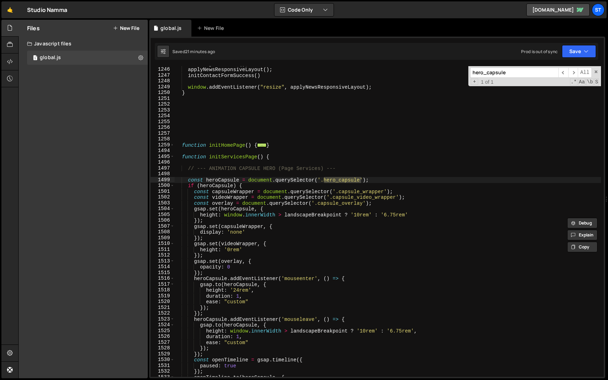
type input "hero_capsule"
